Goal: Complete application form: Complete application form

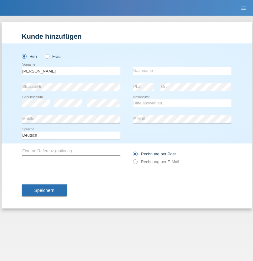
type input "Jonathan"
click at [182, 71] on input "text" at bounding box center [182, 71] width 98 height 8
type input "Bezzola"
select select "CH"
radio input "true"
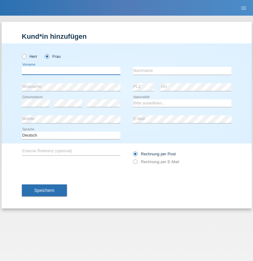
click at [71, 71] on input "text" at bounding box center [71, 71] width 98 height 8
type input "[PERSON_NAME]"
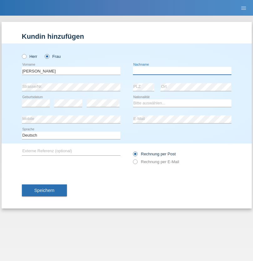
click at [182, 71] on input "text" at bounding box center [182, 71] width 98 height 8
type input "Hunziker"
select select "CH"
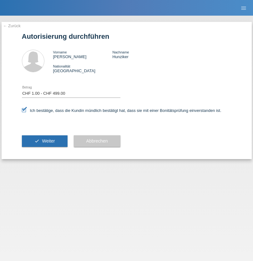
select select "1"
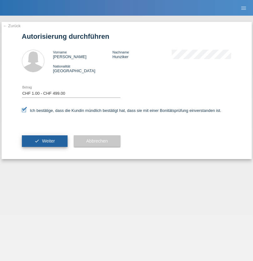
click at [44, 141] on span "Weiter" at bounding box center [48, 140] width 13 height 5
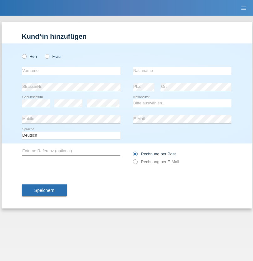
radio input "true"
click at [71, 71] on input "text" at bounding box center [71, 71] width 98 height 8
type input "[PERSON_NAME]"
click at [182, 71] on input "text" at bounding box center [182, 71] width 98 height 8
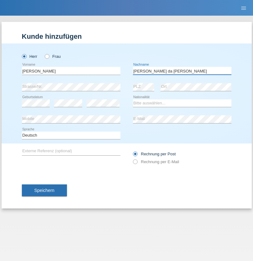
type input "[PERSON_NAME] da [PERSON_NAME]"
select select "PT"
select select "C"
select select "07"
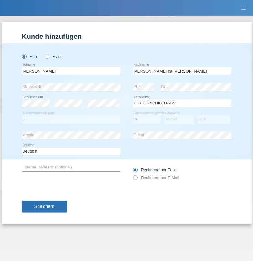
select select "04"
select select "1992"
